Goal: Find specific page/section: Find specific page/section

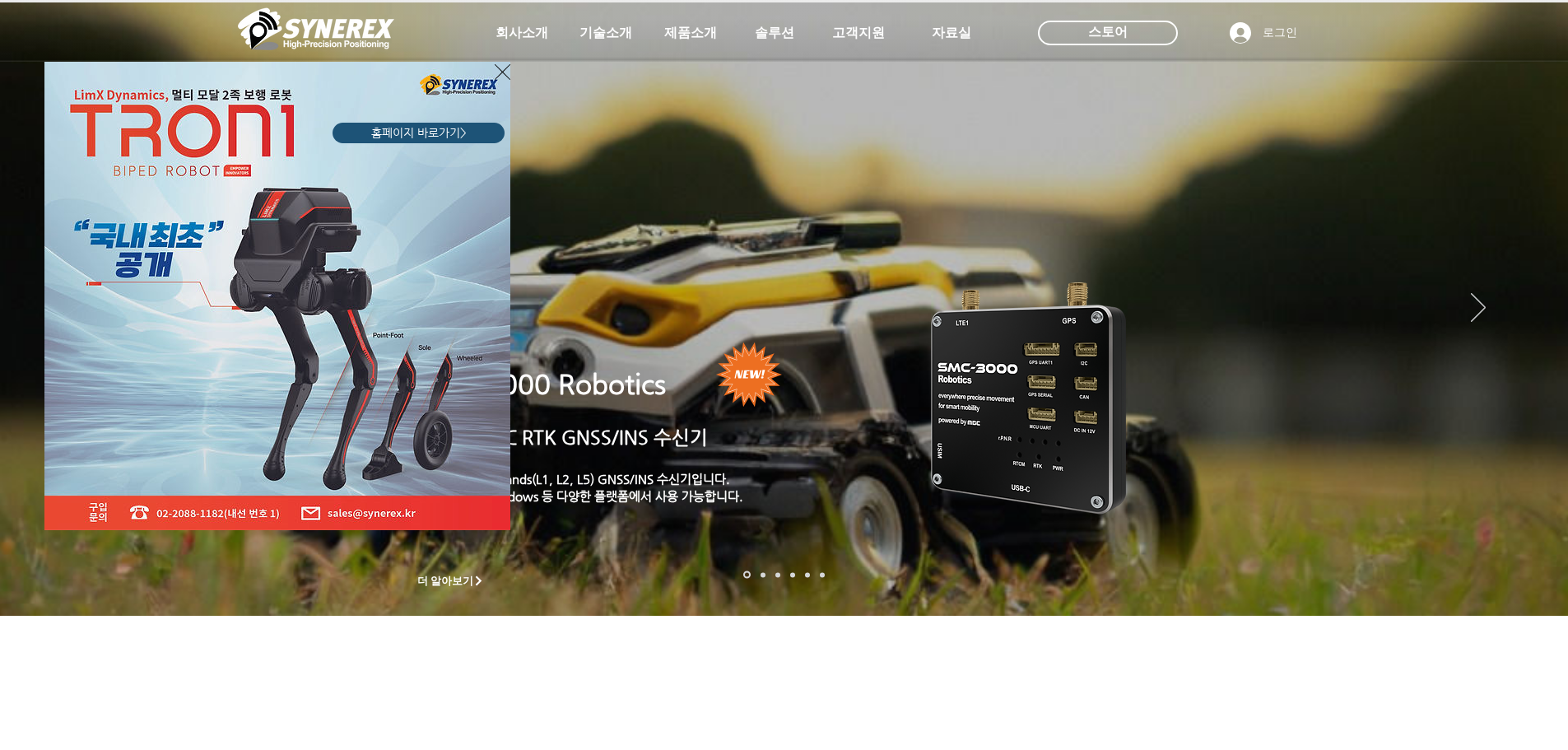
click at [503, 69] on icon "사이트로 돌아가기" at bounding box center [503, 72] width 15 height 20
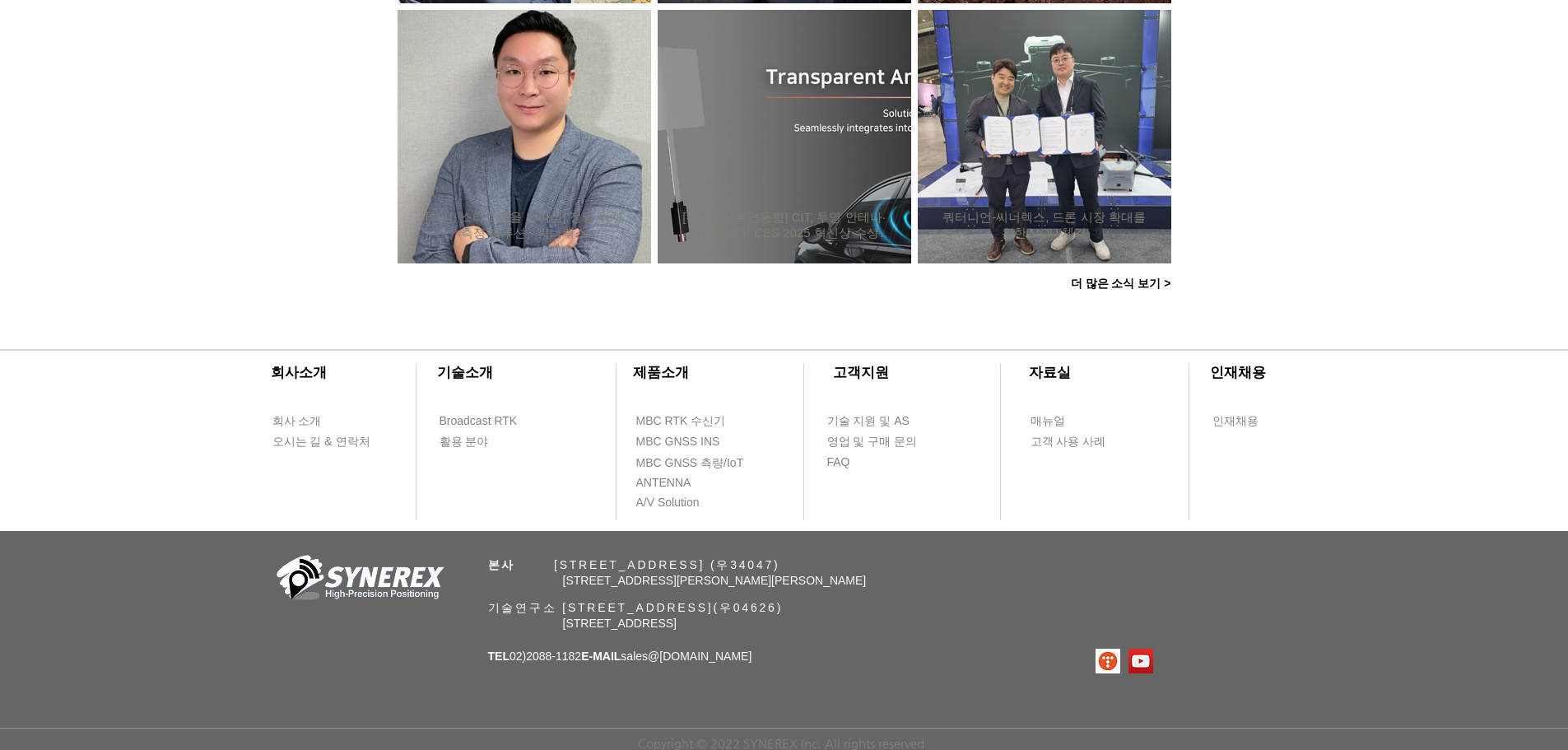
scroll to position [1582, 0]
drag, startPoint x: 1443, startPoint y: 515, endPoint x: 1422, endPoint y: 497, distance: 27.7
click at [680, 447] on span "MBC GNSS INS" at bounding box center [678, 442] width 84 height 16
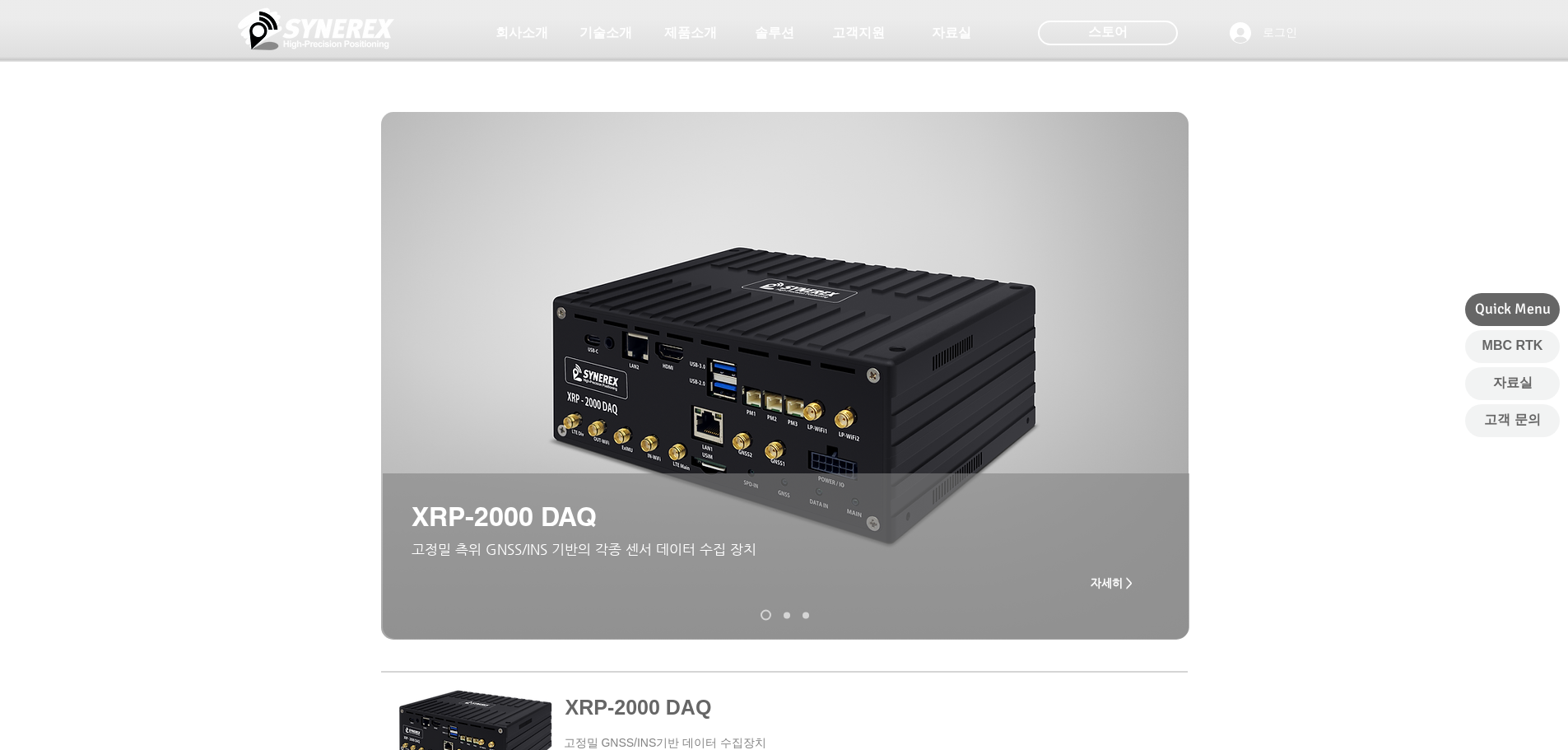
drag, startPoint x: 1392, startPoint y: 495, endPoint x: 405, endPoint y: 186, distance: 1034.2
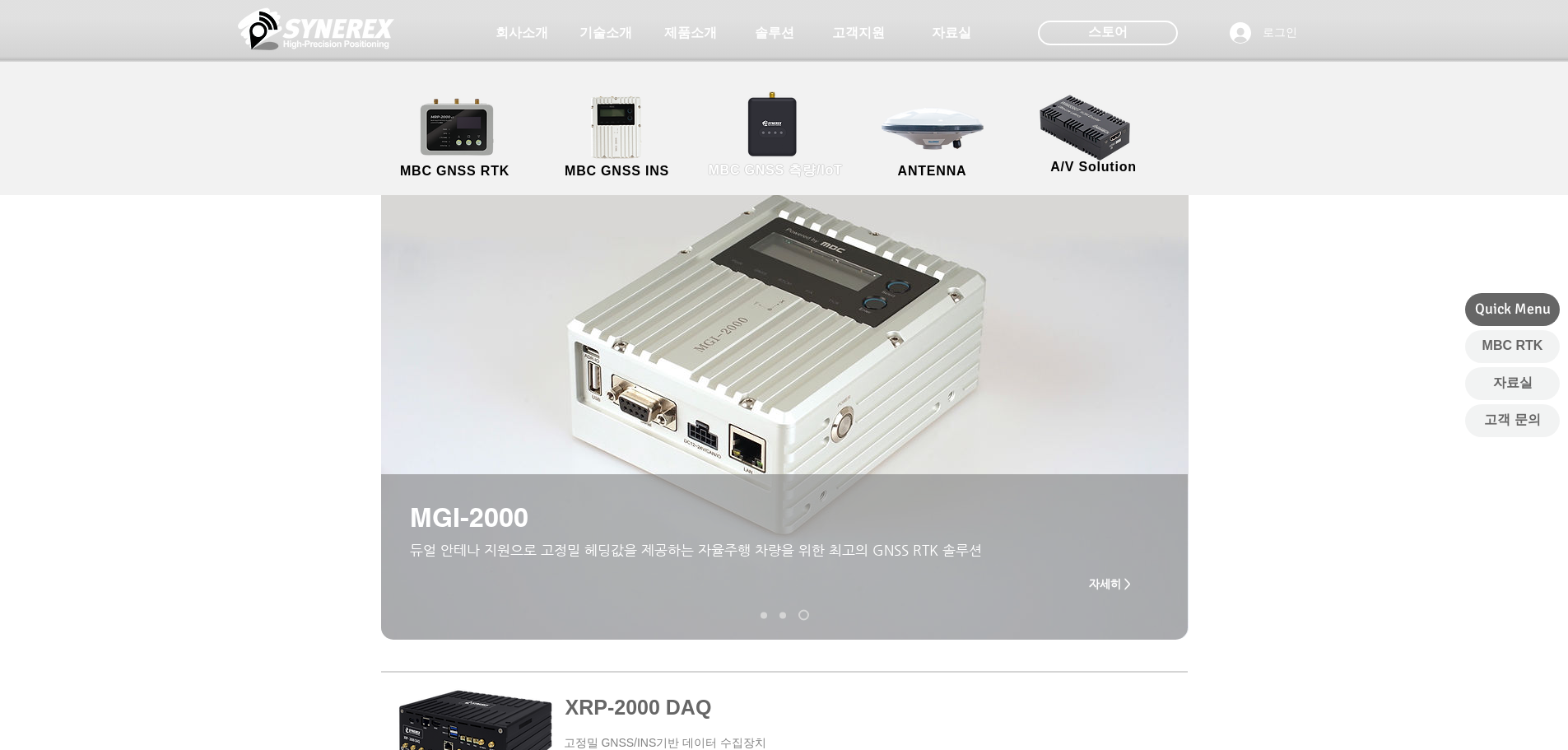
click at [776, 142] on link "MBC GNSS 측량/IoT" at bounding box center [776, 138] width 160 height 86
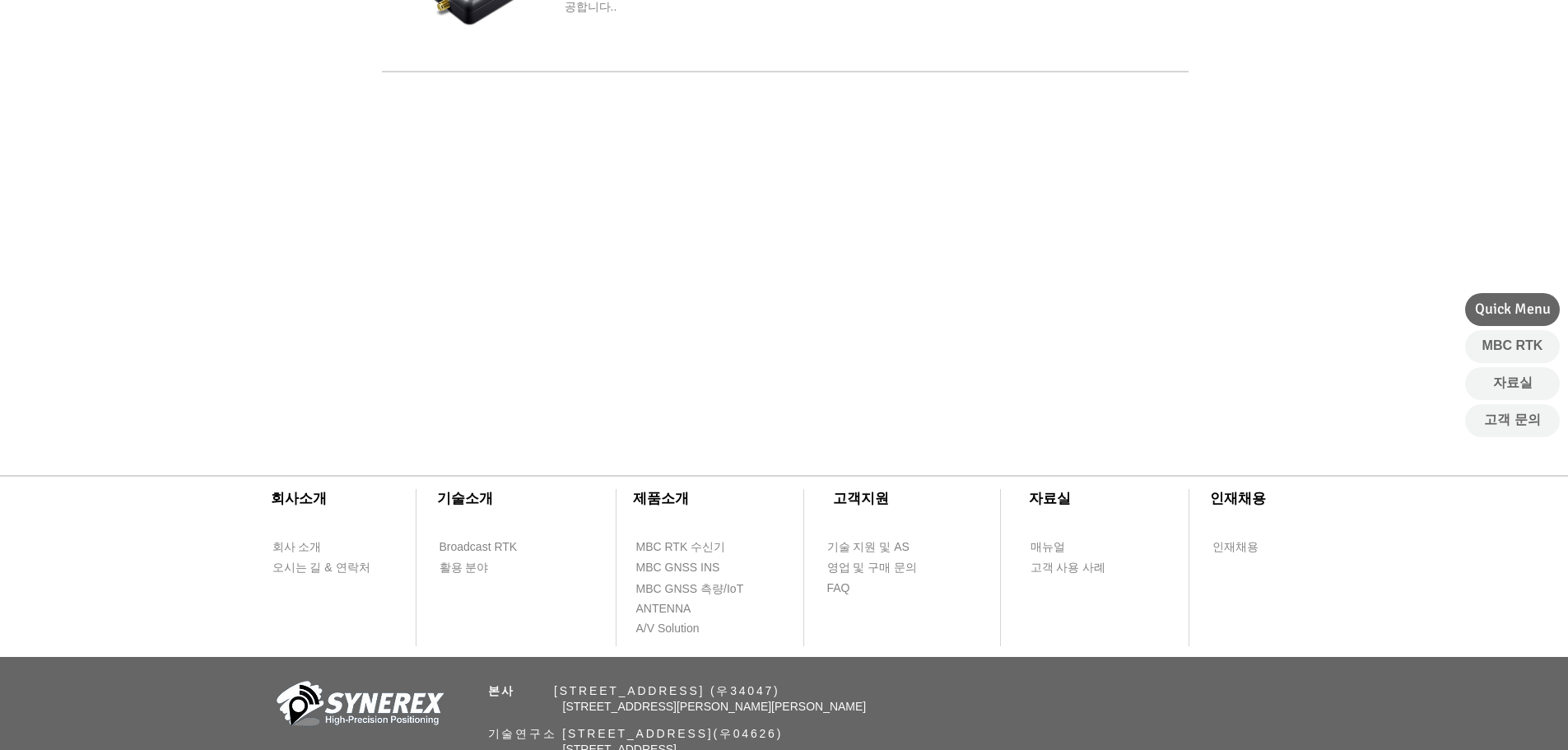
scroll to position [486, 0]
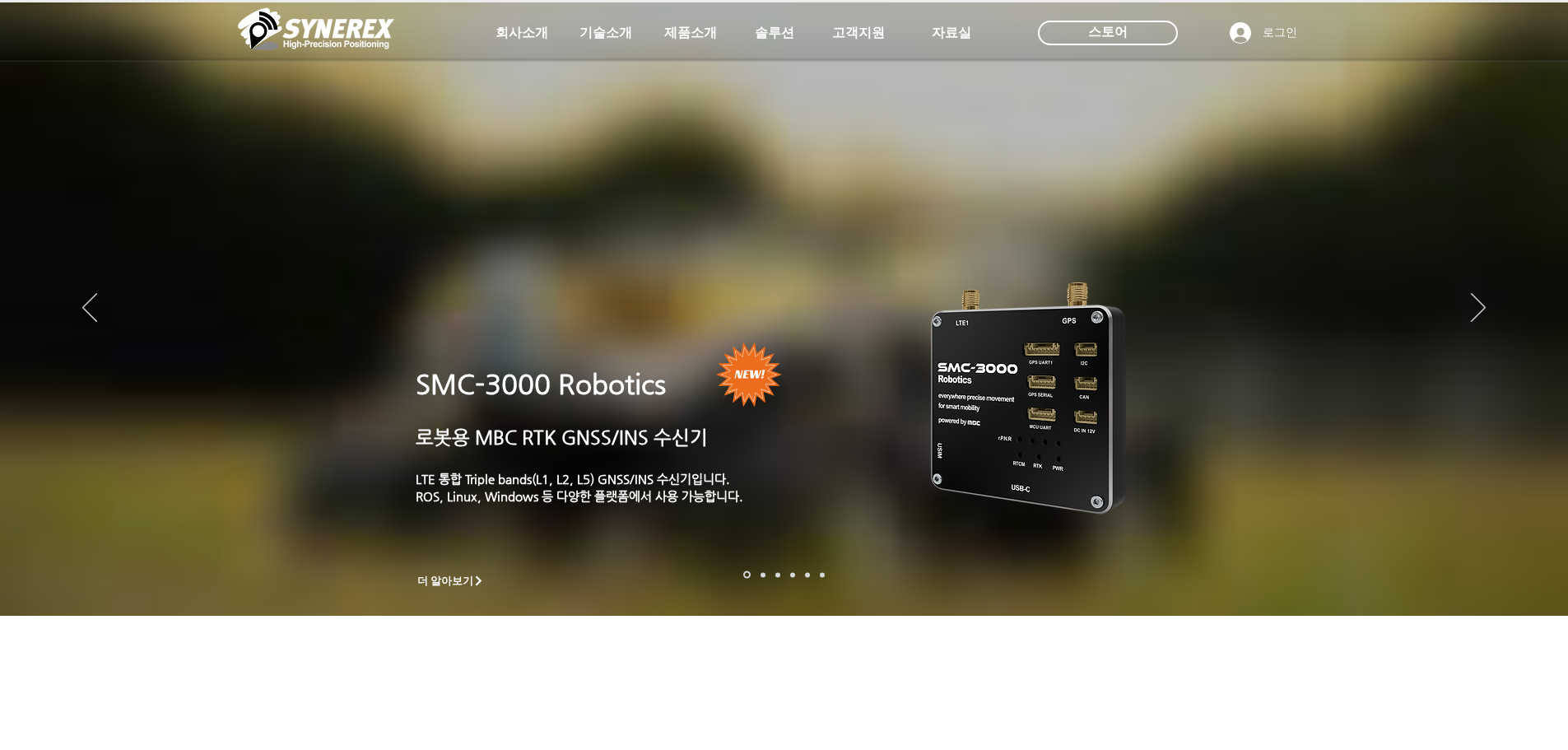
scroll to position [1582, 0]
